Goal: Transaction & Acquisition: Book appointment/travel/reservation

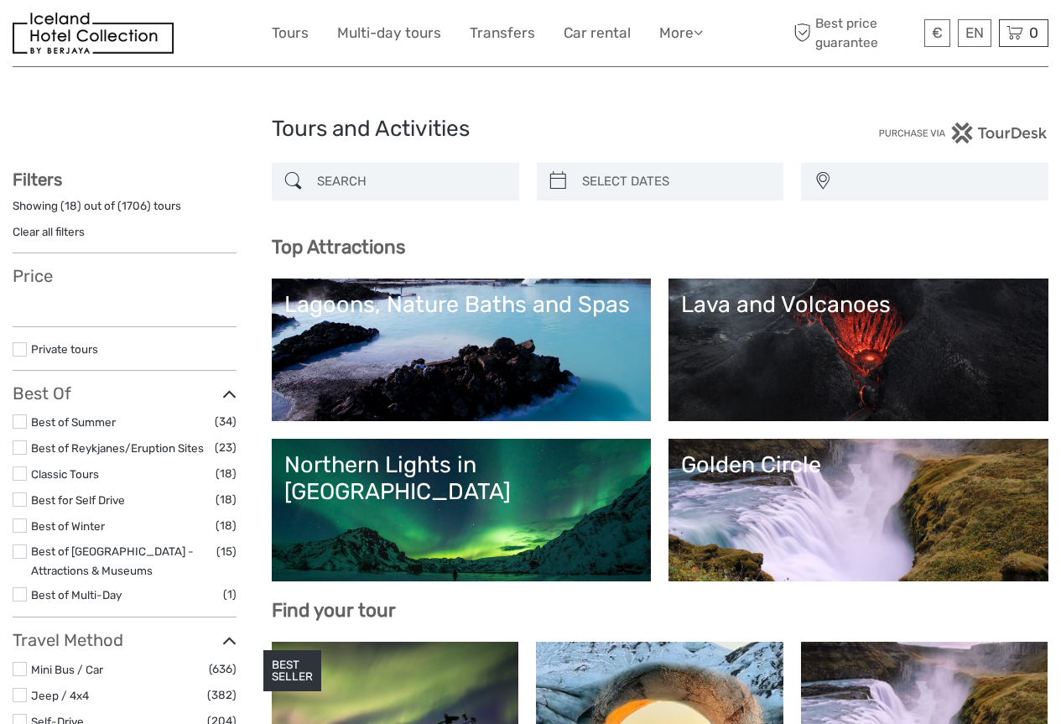
select select
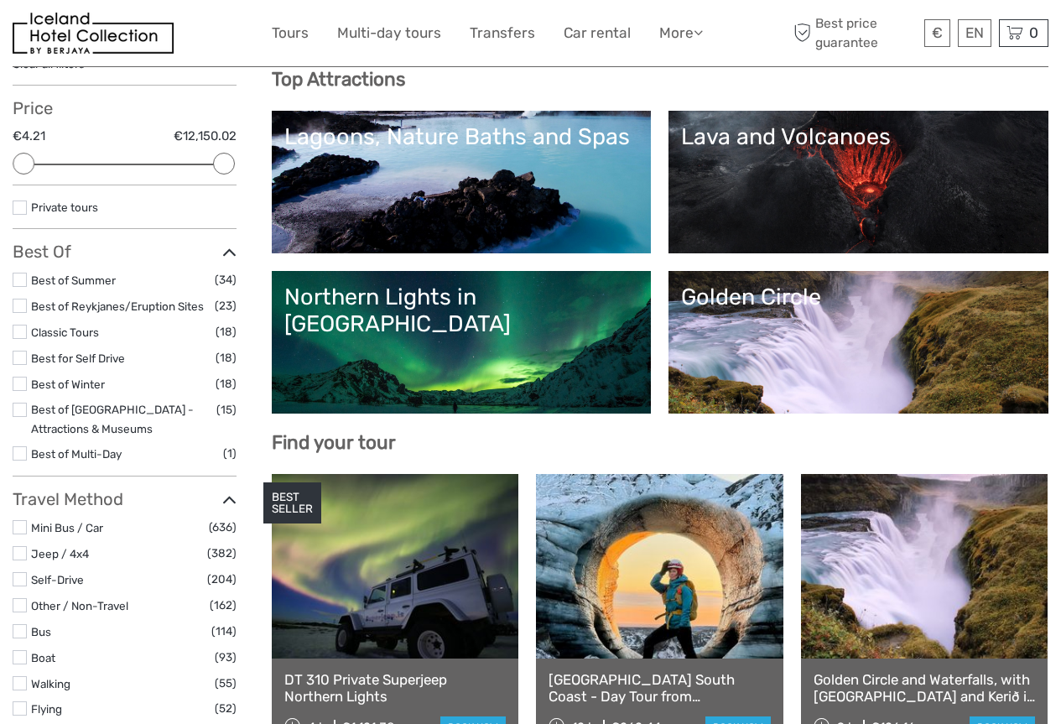
click at [912, 377] on link "Golden Circle" at bounding box center [858, 341] width 355 height 117
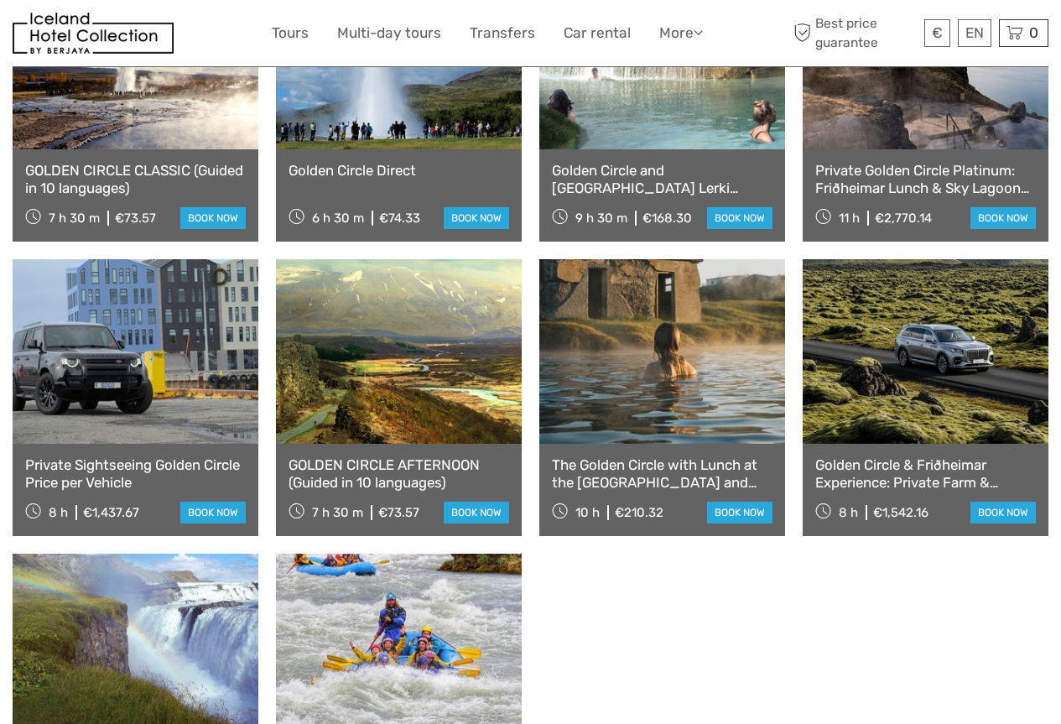
scroll to position [1258, 0]
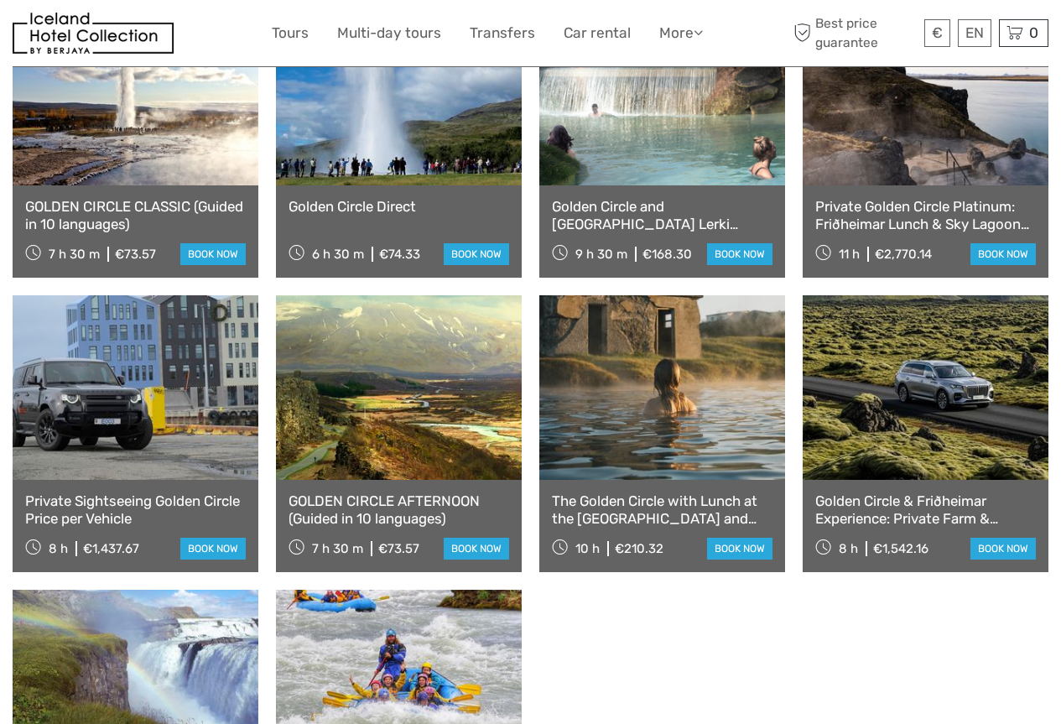
click at [93, 185] on div "GOLDEN CIRCLE CLASSIC (Guided in 10 languages) 7 h 30 m €73.57 book now" at bounding box center [136, 231] width 246 height 92
click at [93, 198] on link "GOLDEN CIRCLE CLASSIC (Guided in 10 languages)" at bounding box center [135, 215] width 221 height 34
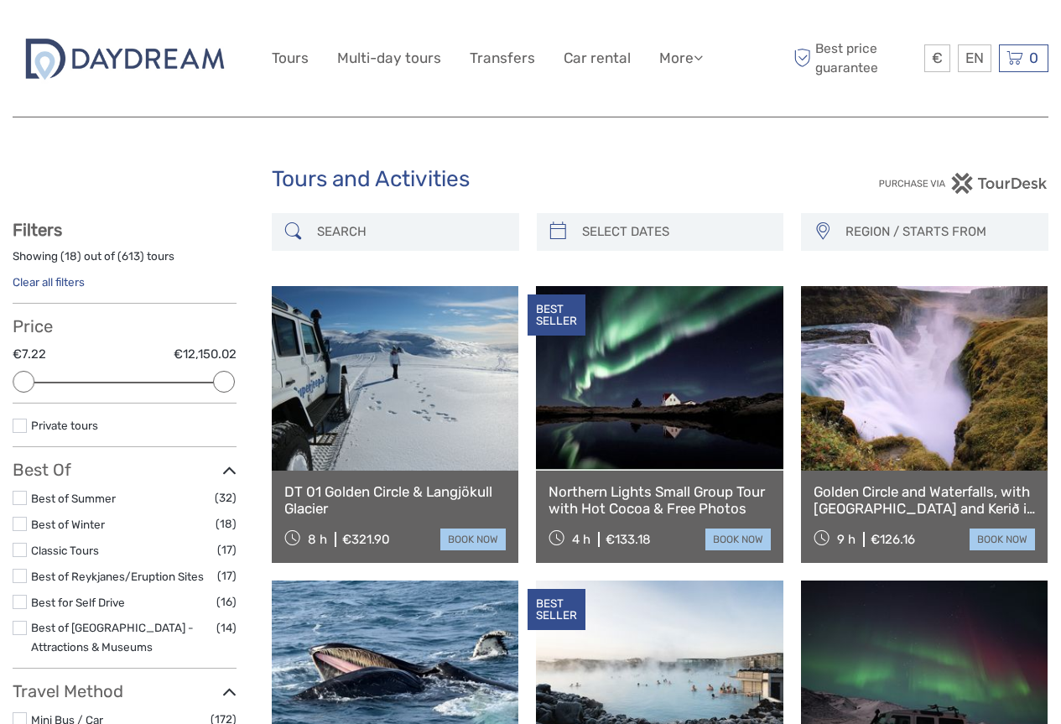
select select
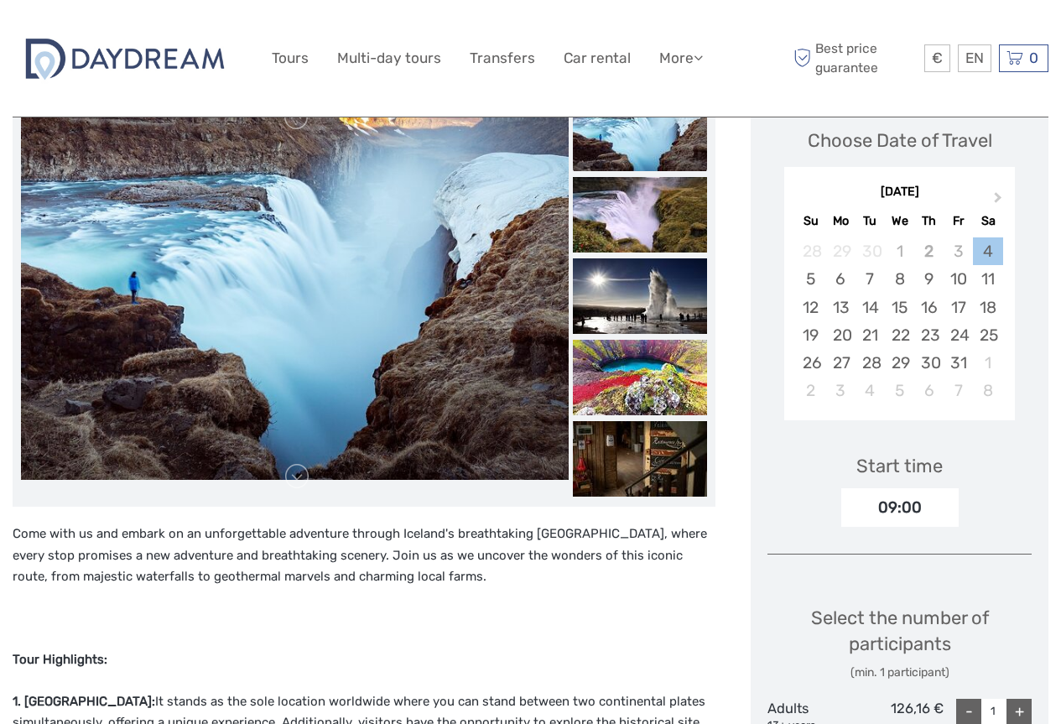
scroll to position [335, 0]
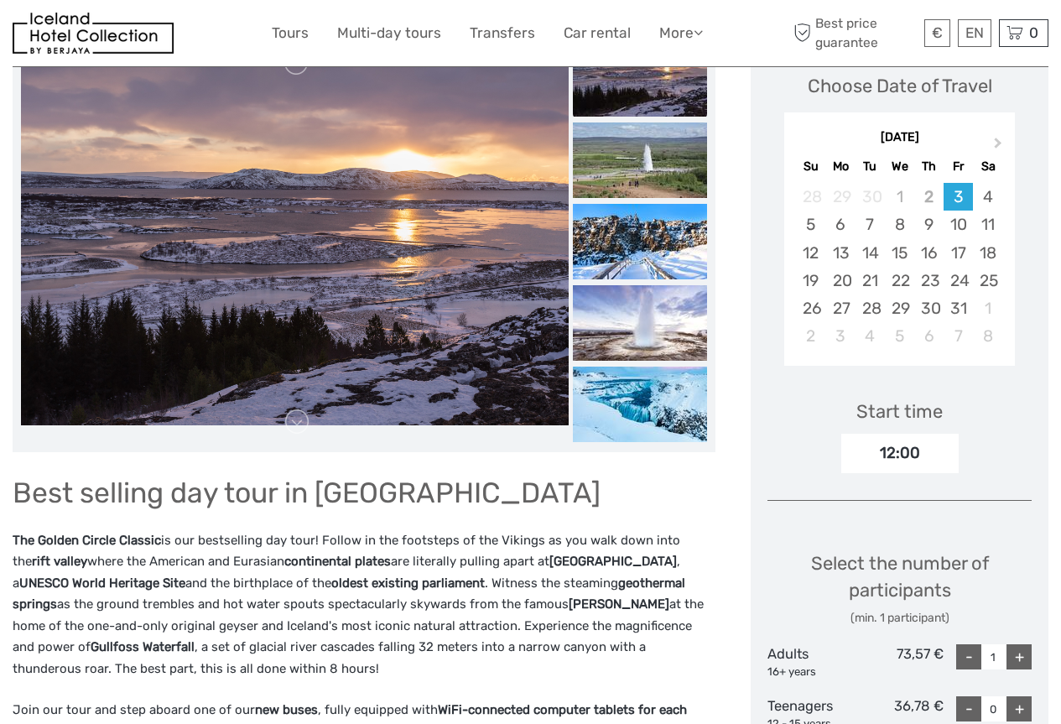
scroll to position [252, 0]
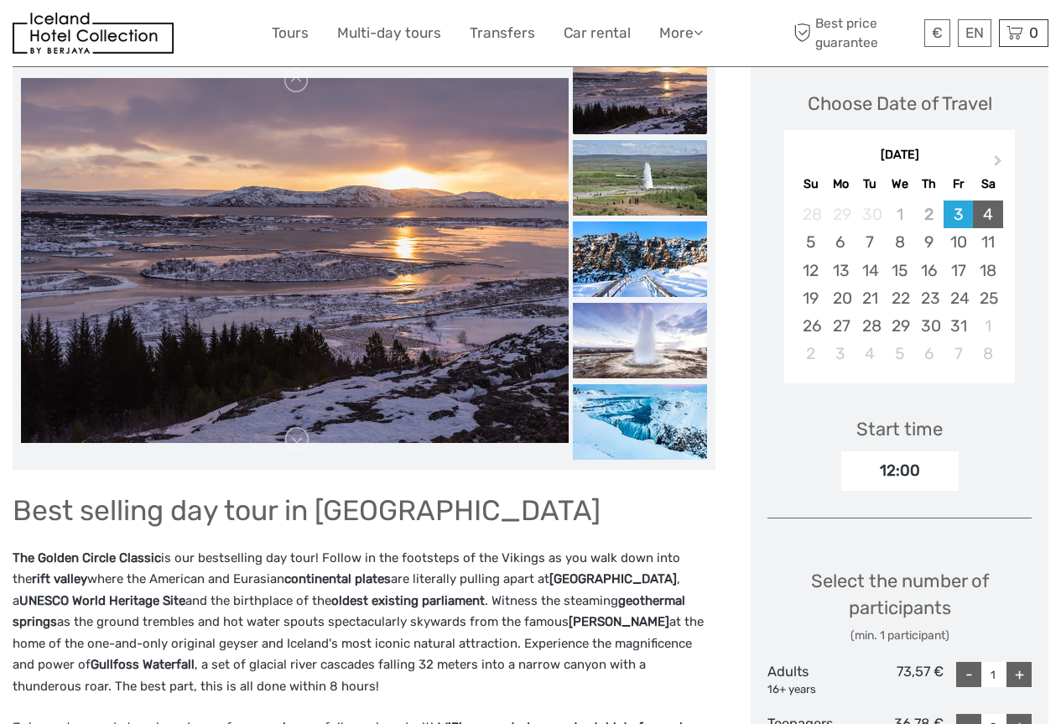
click at [984, 200] on div "4" at bounding box center [987, 214] width 29 height 28
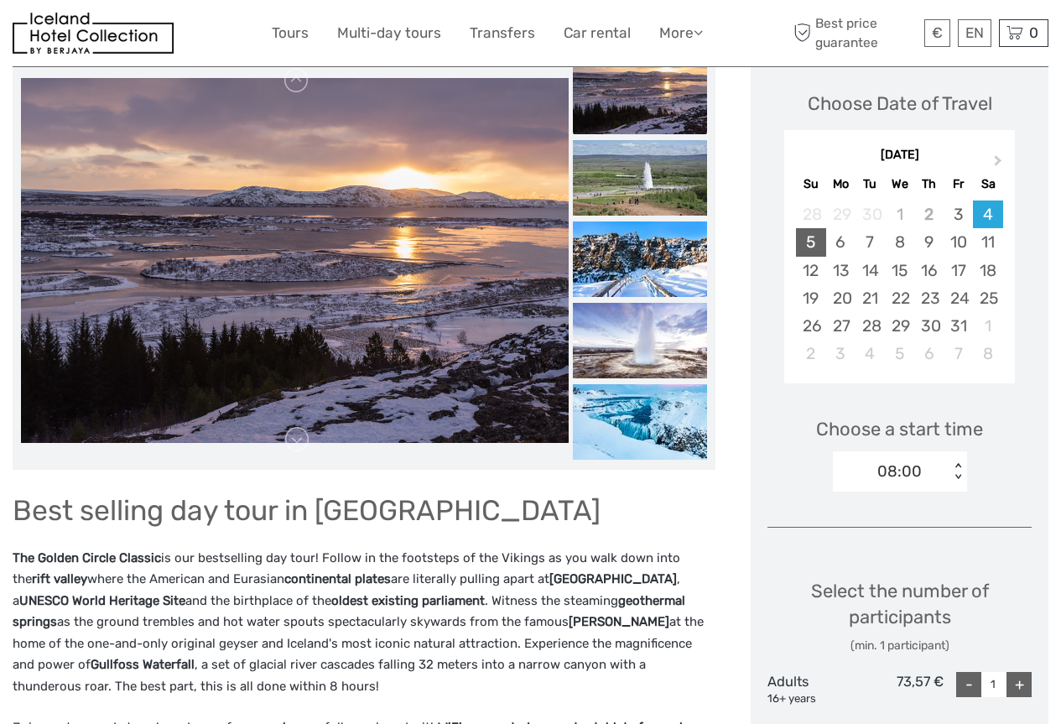
click at [797, 228] on div "5" at bounding box center [810, 242] width 29 height 28
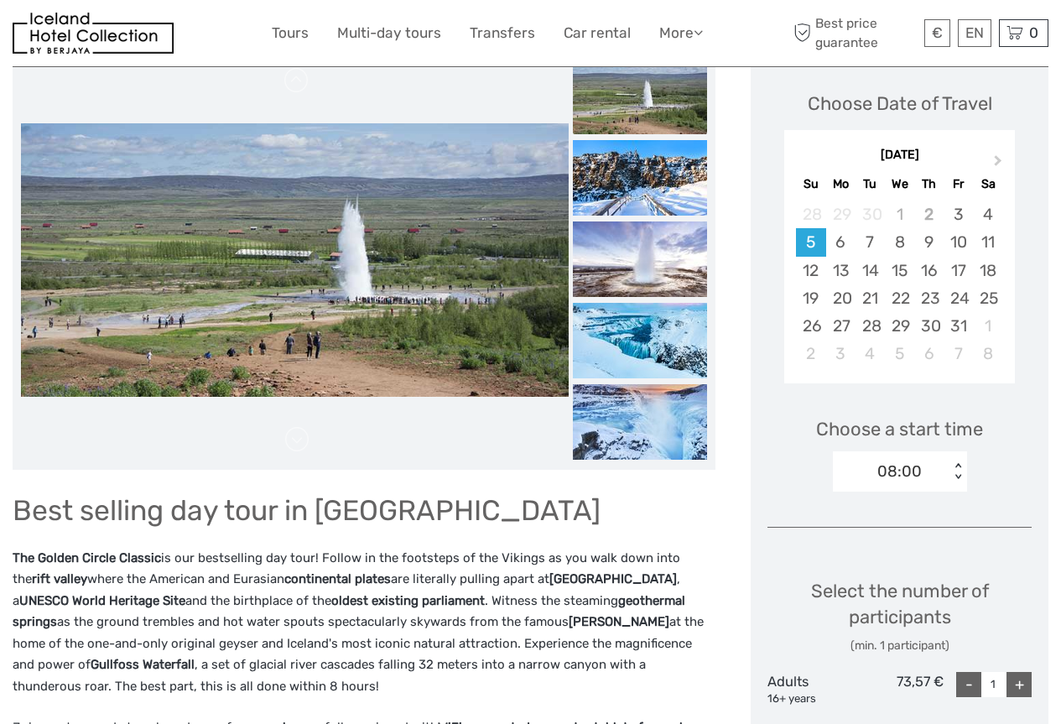
click at [958, 463] on div "< >" at bounding box center [957, 472] width 14 height 18
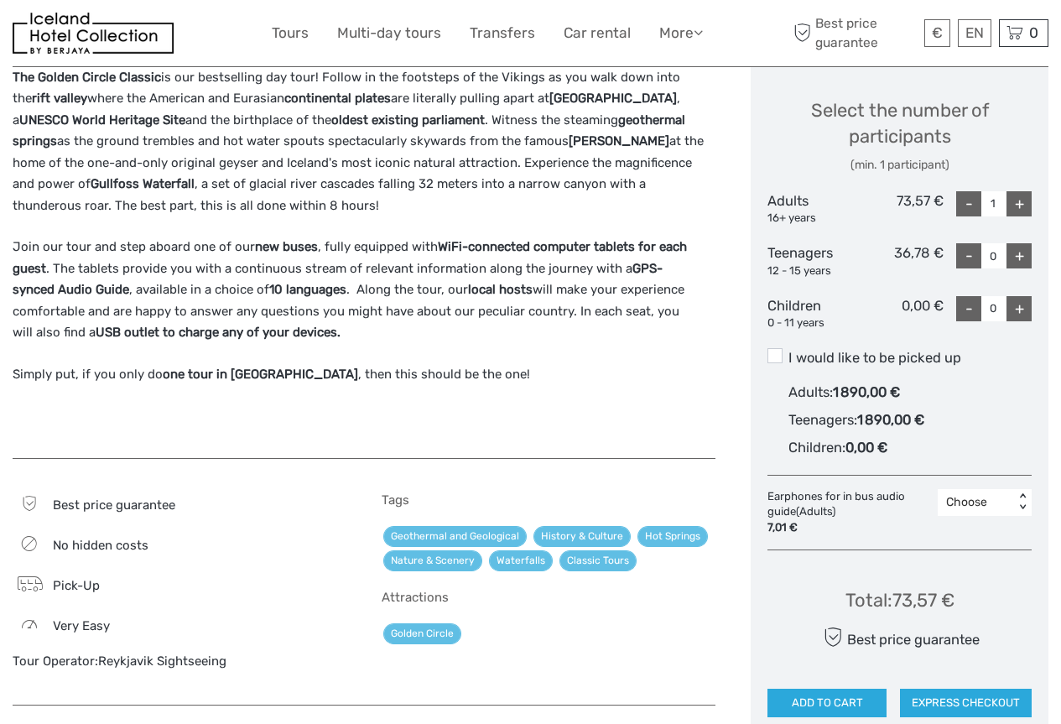
scroll to position [503, 0]
